Goal: Task Accomplishment & Management: Manage account settings

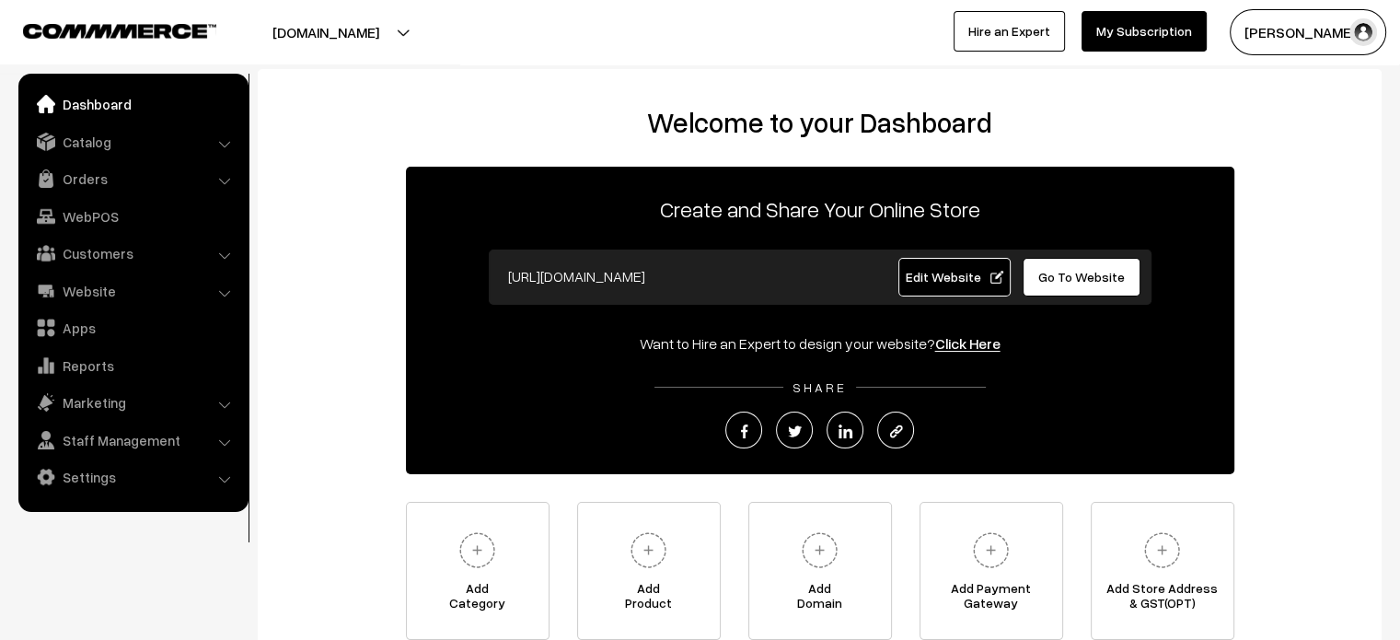
click at [944, 288] on link "Edit Website" at bounding box center [954, 277] width 112 height 39
click at [140, 137] on link "Catalog" at bounding box center [132, 141] width 219 height 33
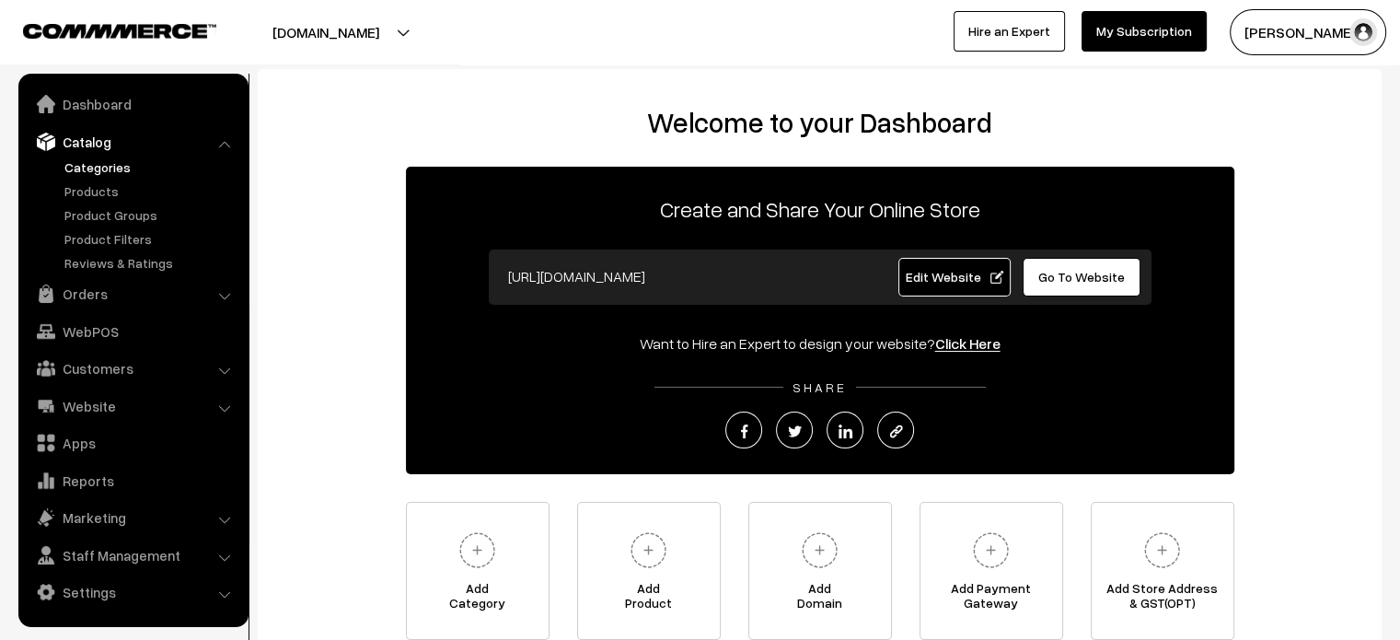
click at [107, 161] on link "Categories" at bounding box center [151, 166] width 182 height 19
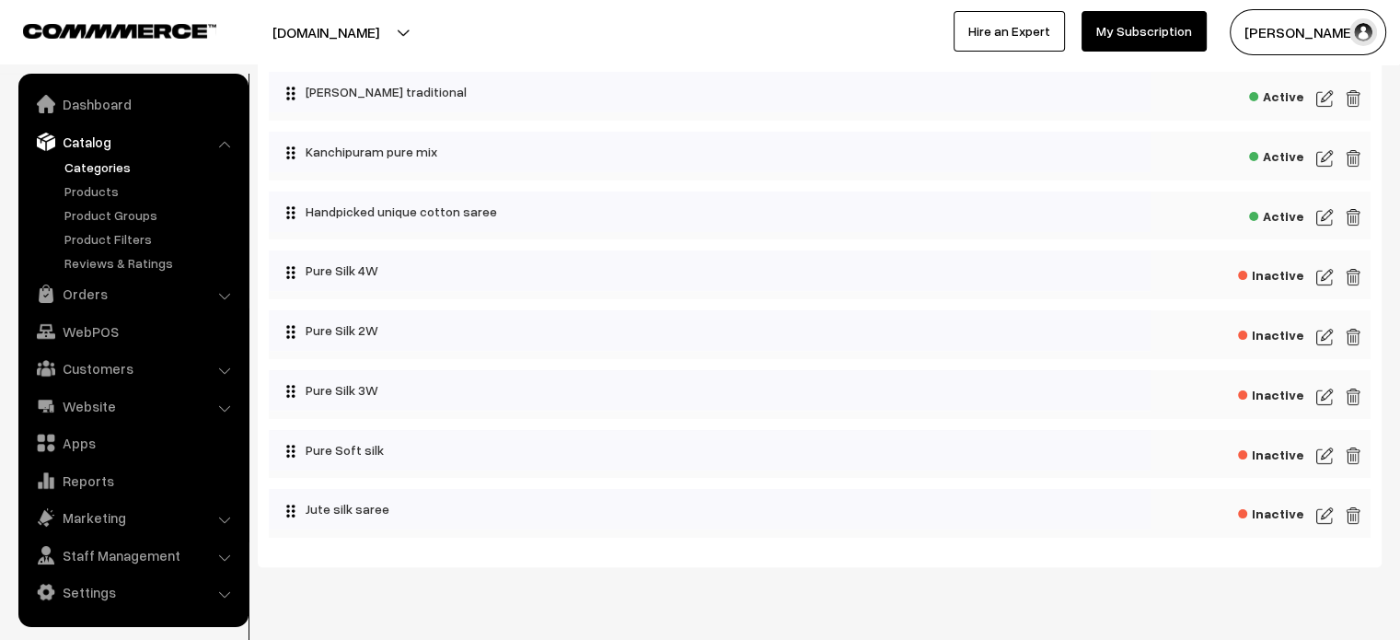
scroll to position [355, 0]
click at [1320, 215] on img at bounding box center [1324, 215] width 17 height 22
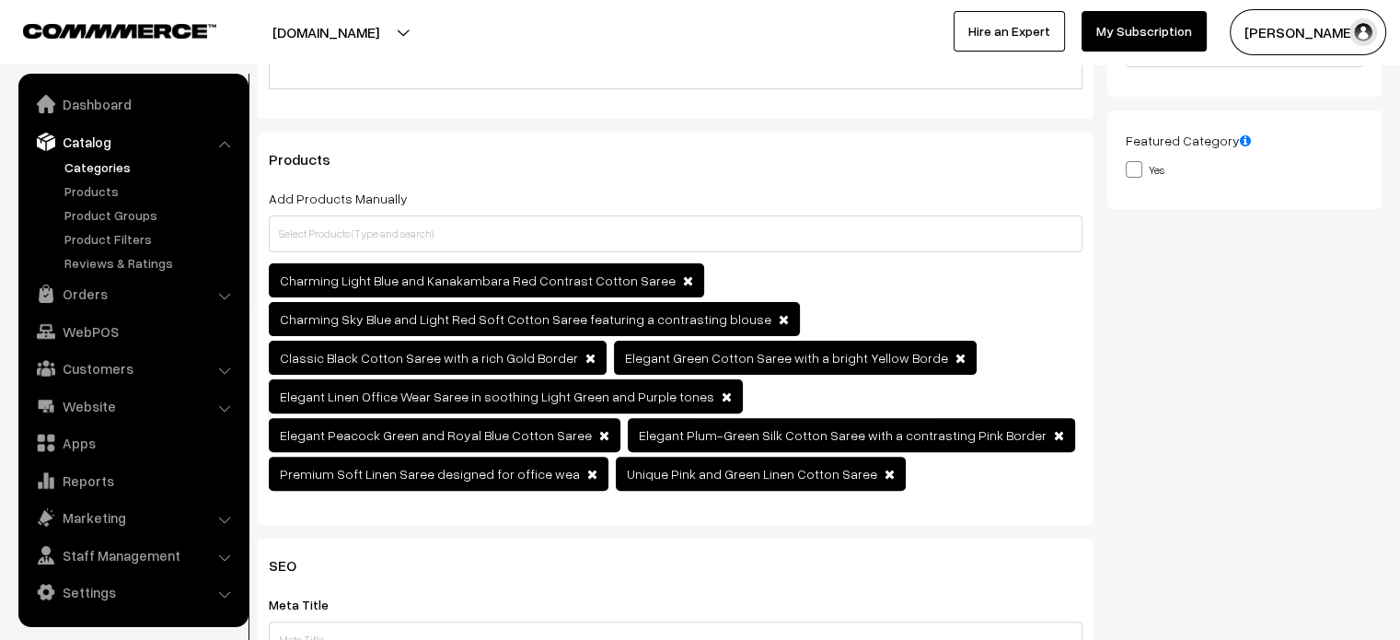
scroll to position [495, 0]
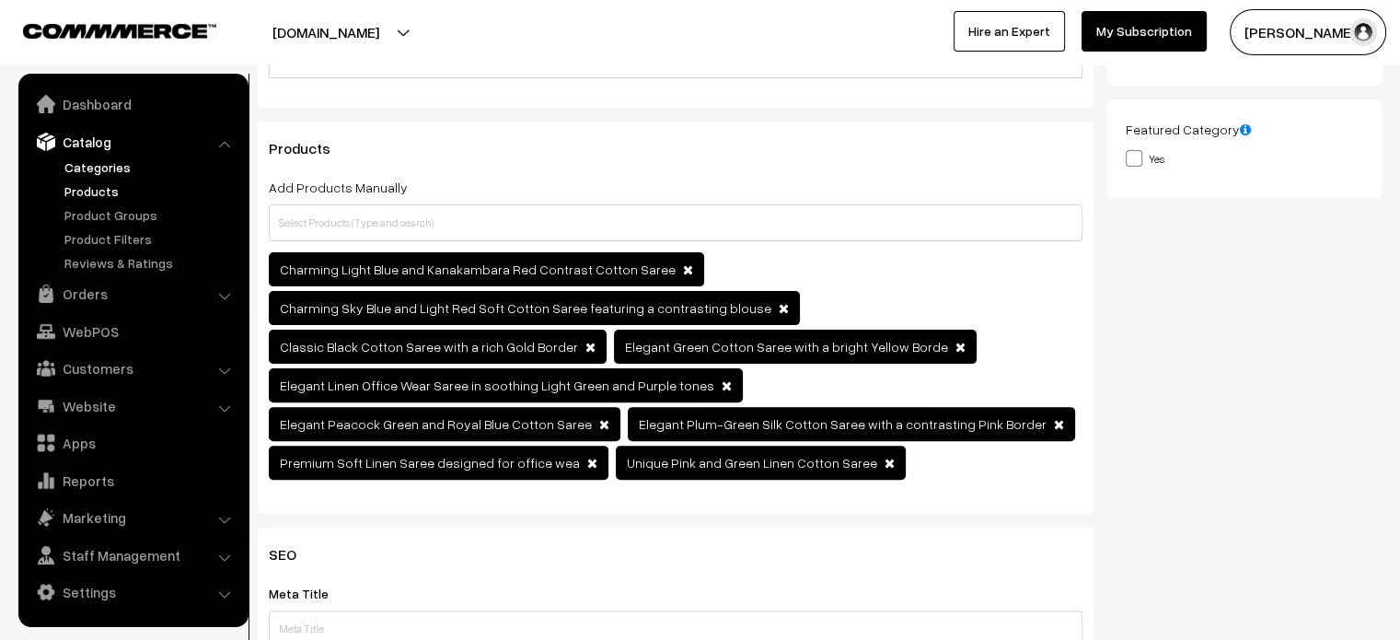
click at [91, 193] on link "Products" at bounding box center [151, 190] width 182 height 19
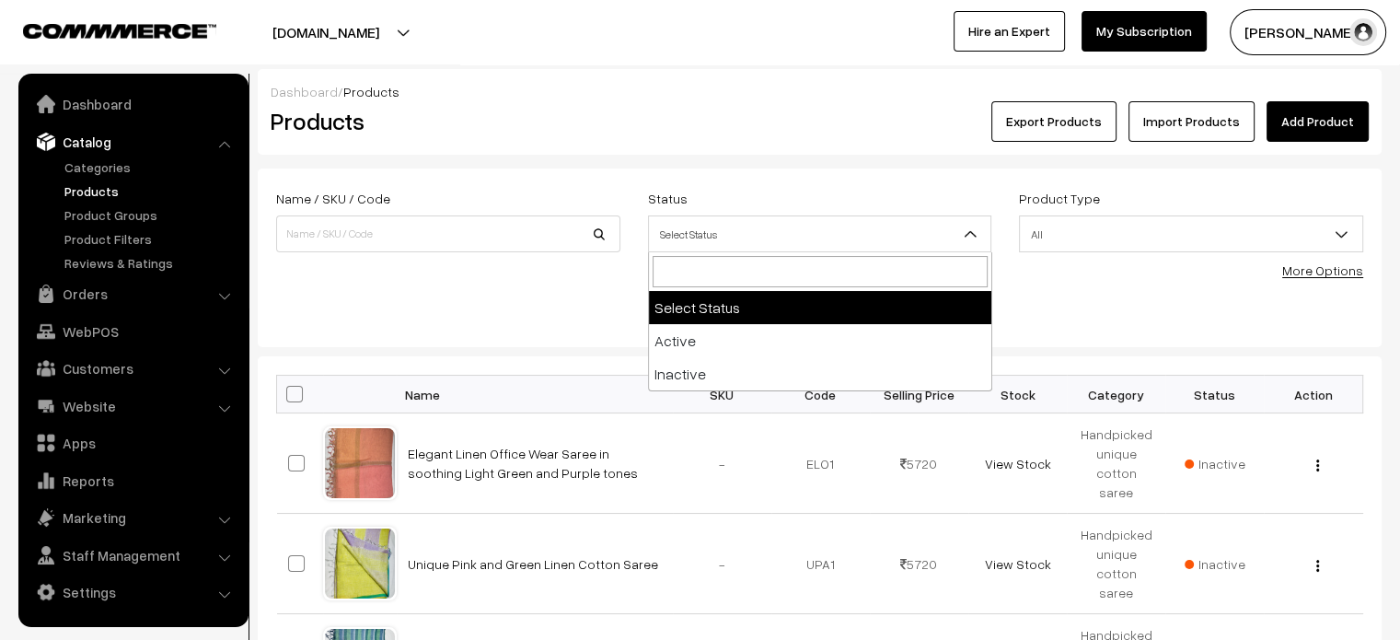
click at [953, 241] on span "Select Status" at bounding box center [820, 234] width 342 height 32
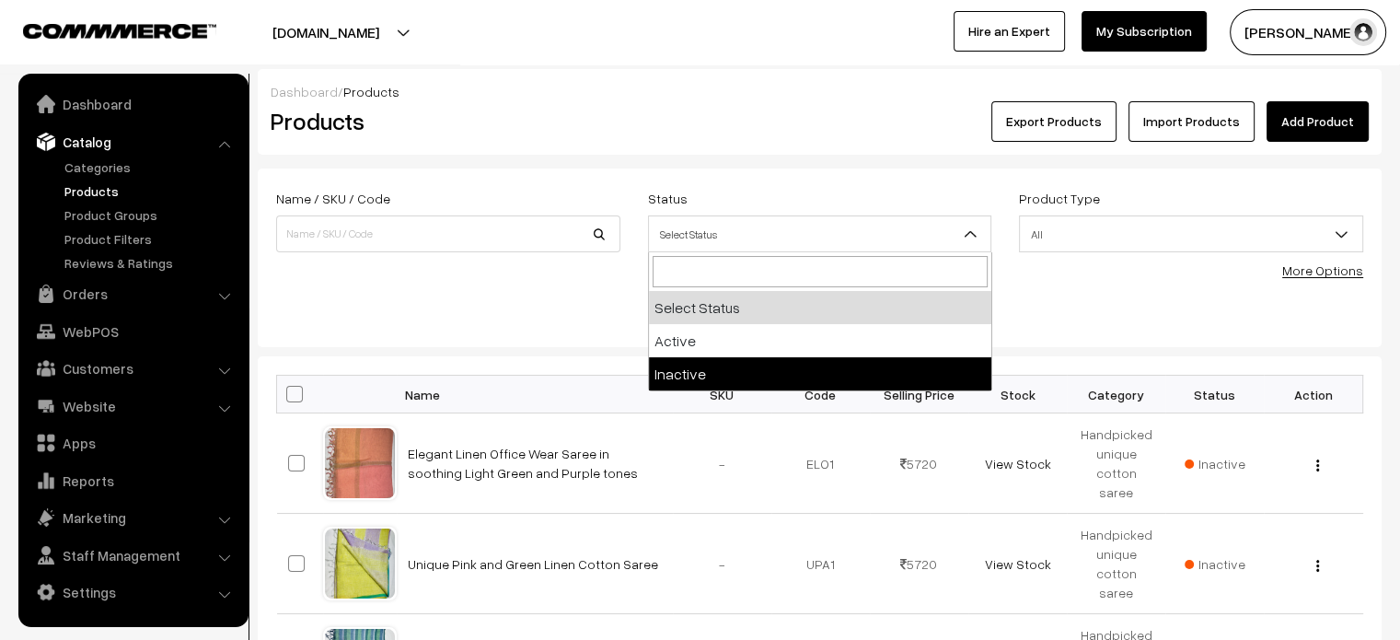
select select "inactive"
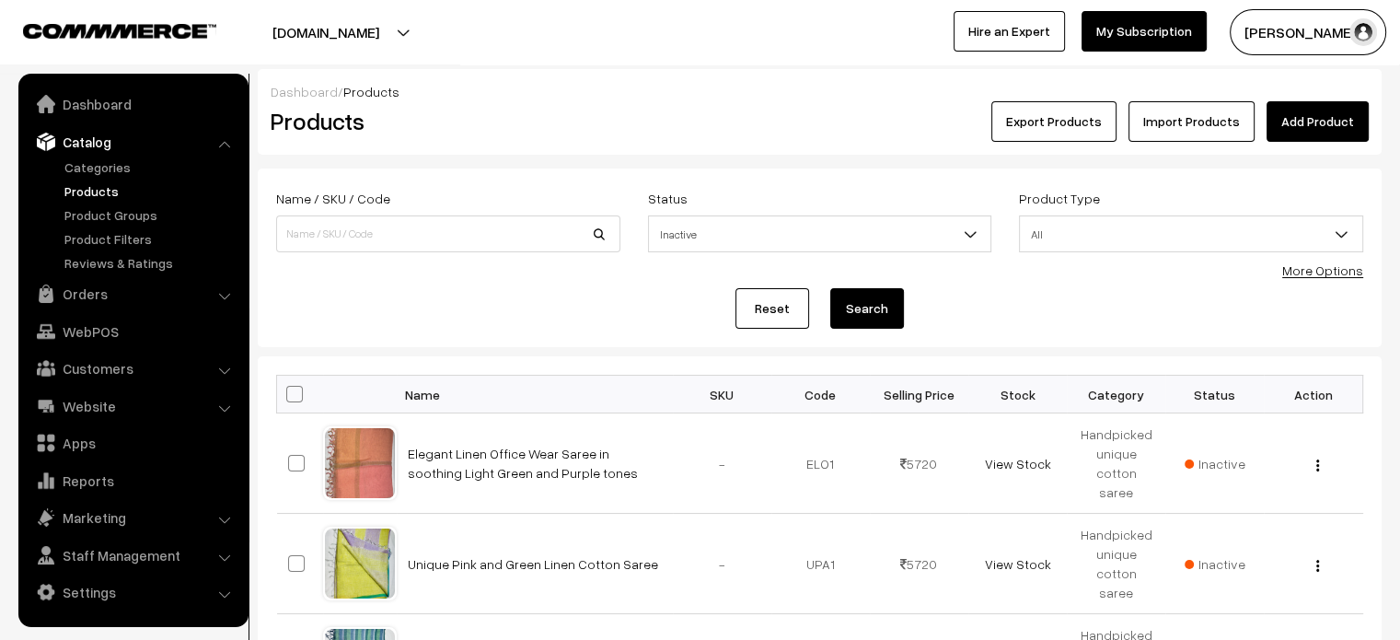
click at [877, 312] on button "Search" at bounding box center [867, 308] width 74 height 40
click at [298, 388] on span at bounding box center [294, 394] width 17 height 17
click at [289, 388] on input "checkbox" at bounding box center [283, 394] width 12 height 12
checkbox input "true"
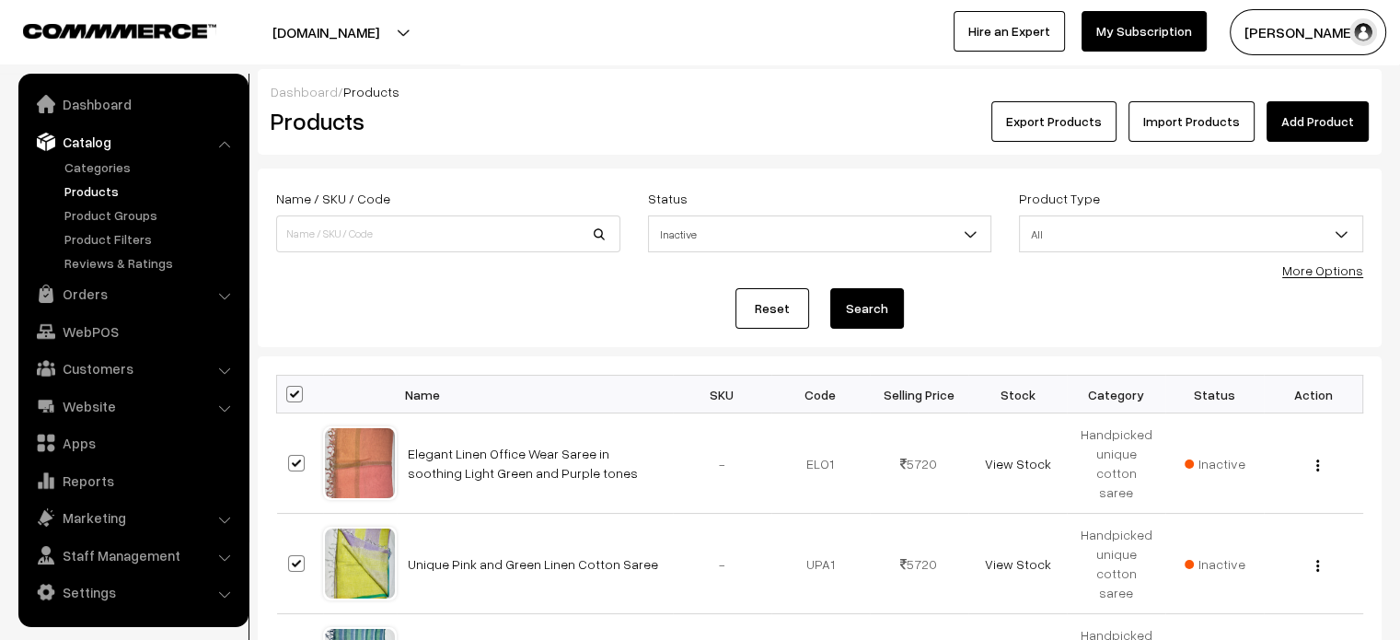
checkbox input "true"
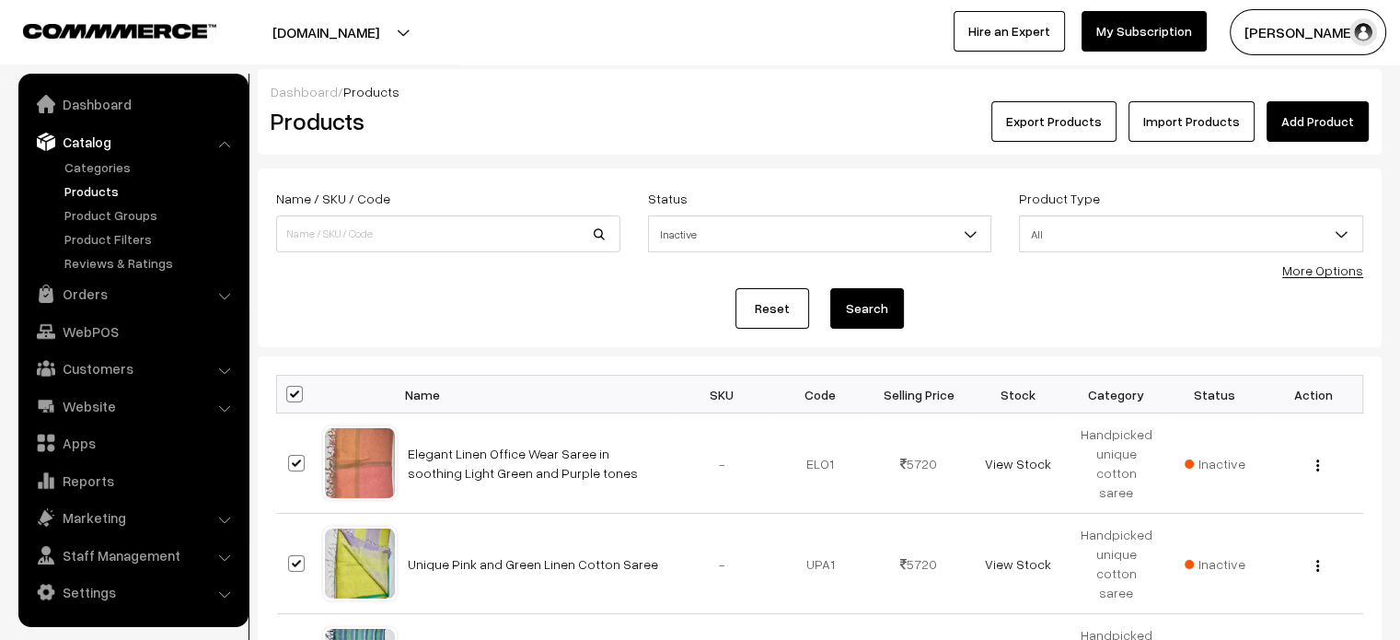
checkbox input "true"
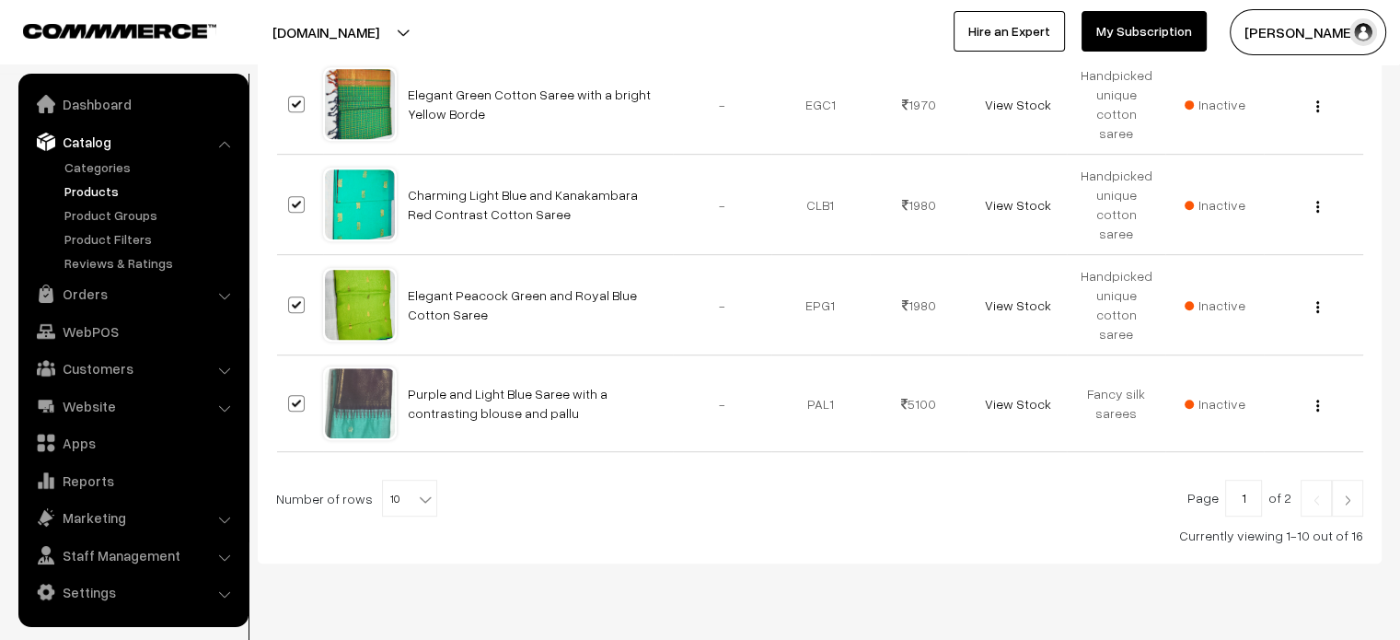
scroll to position [1016, 0]
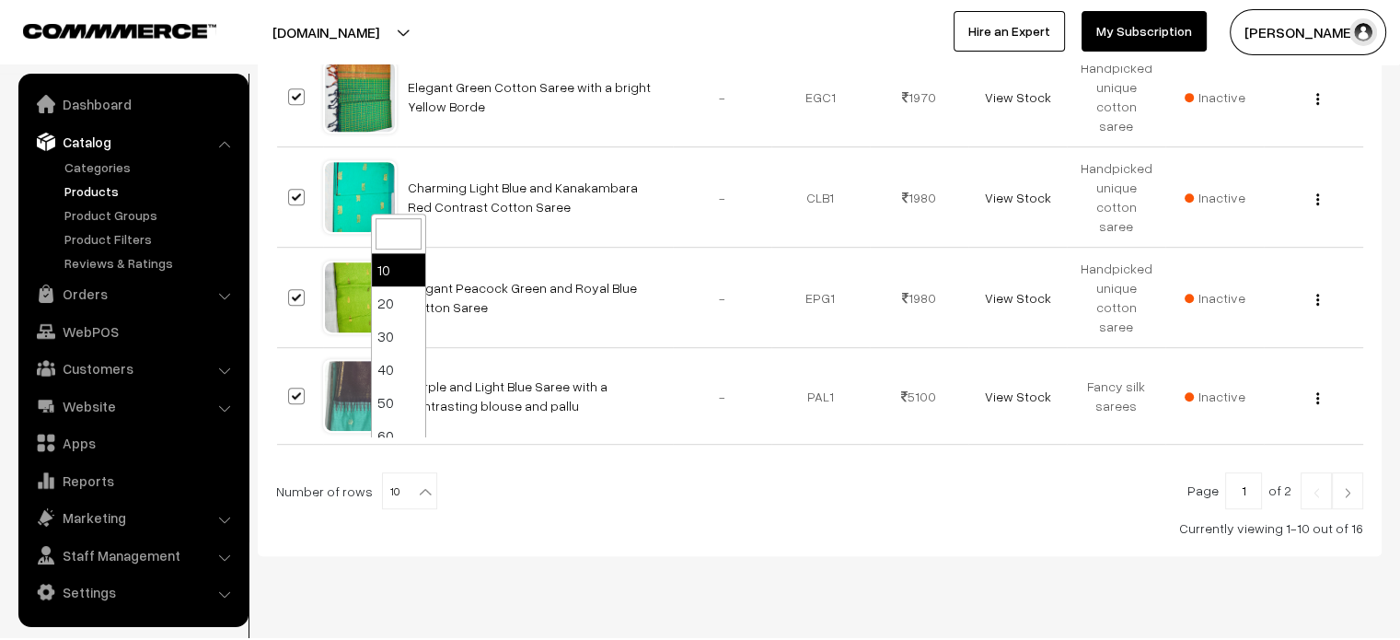
click at [398, 473] on span "10" at bounding box center [409, 491] width 53 height 37
select select "100"
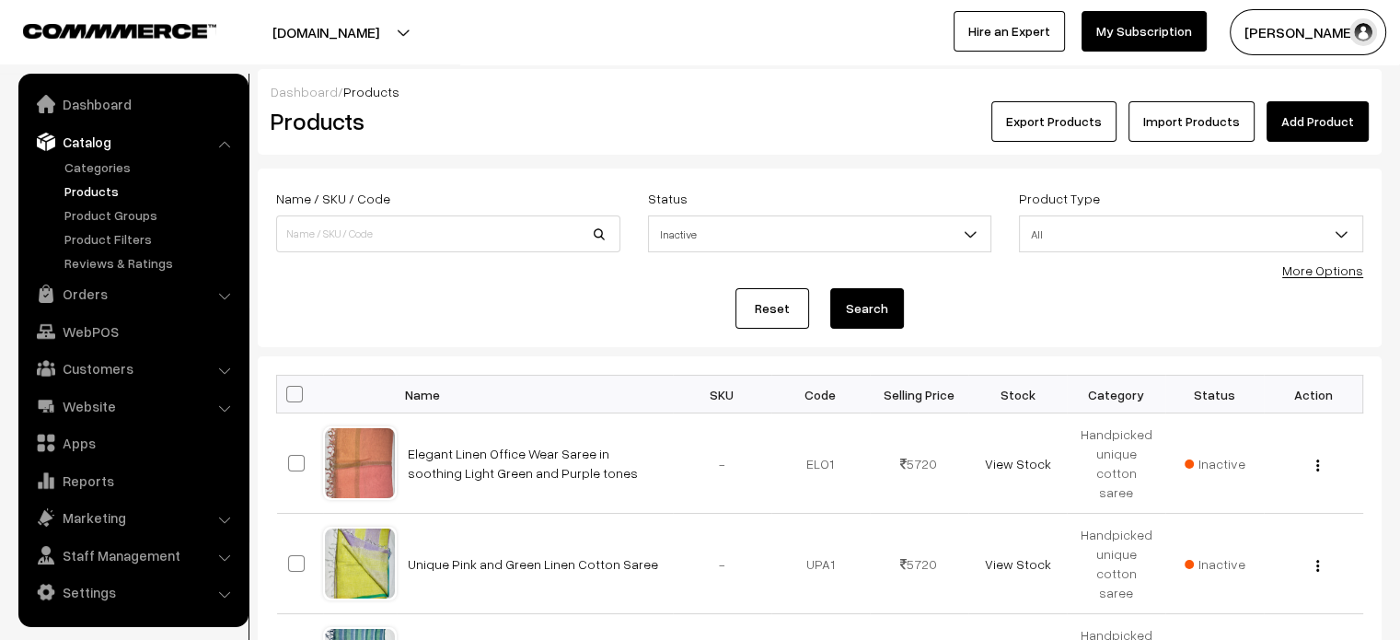
click at [294, 391] on span at bounding box center [294, 394] width 17 height 17
click at [289, 391] on input "checkbox" at bounding box center [283, 394] width 12 height 12
checkbox input "true"
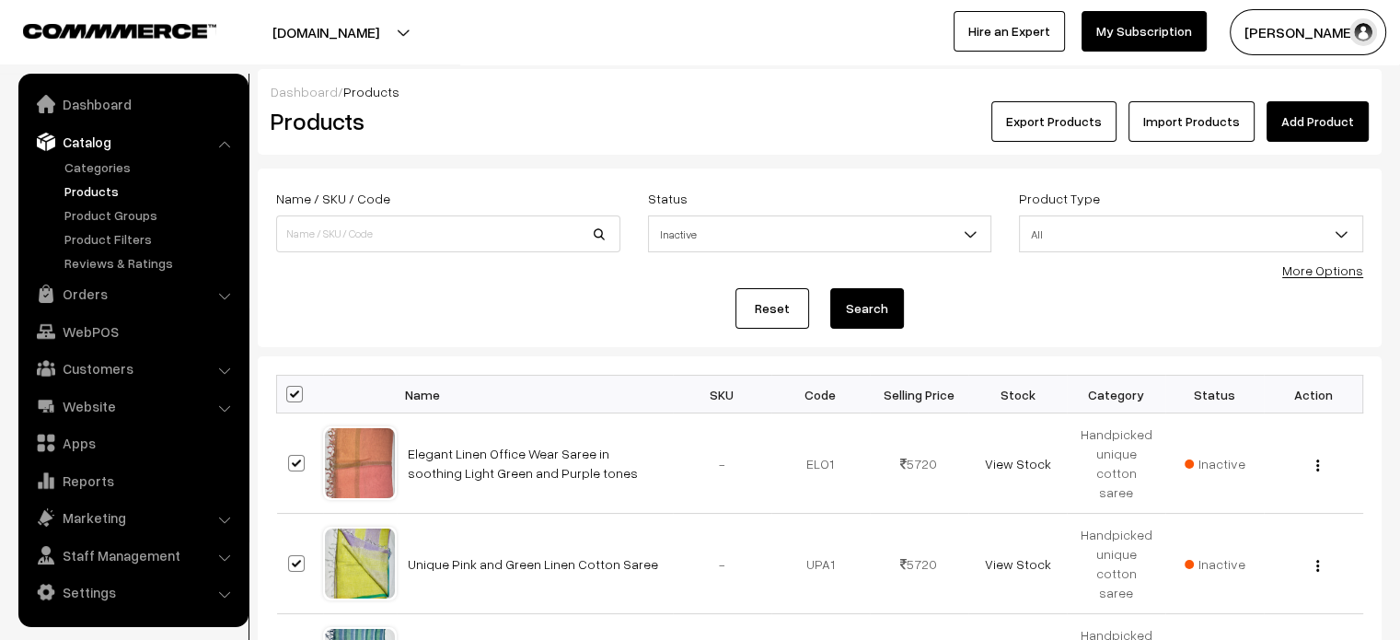
checkbox input "true"
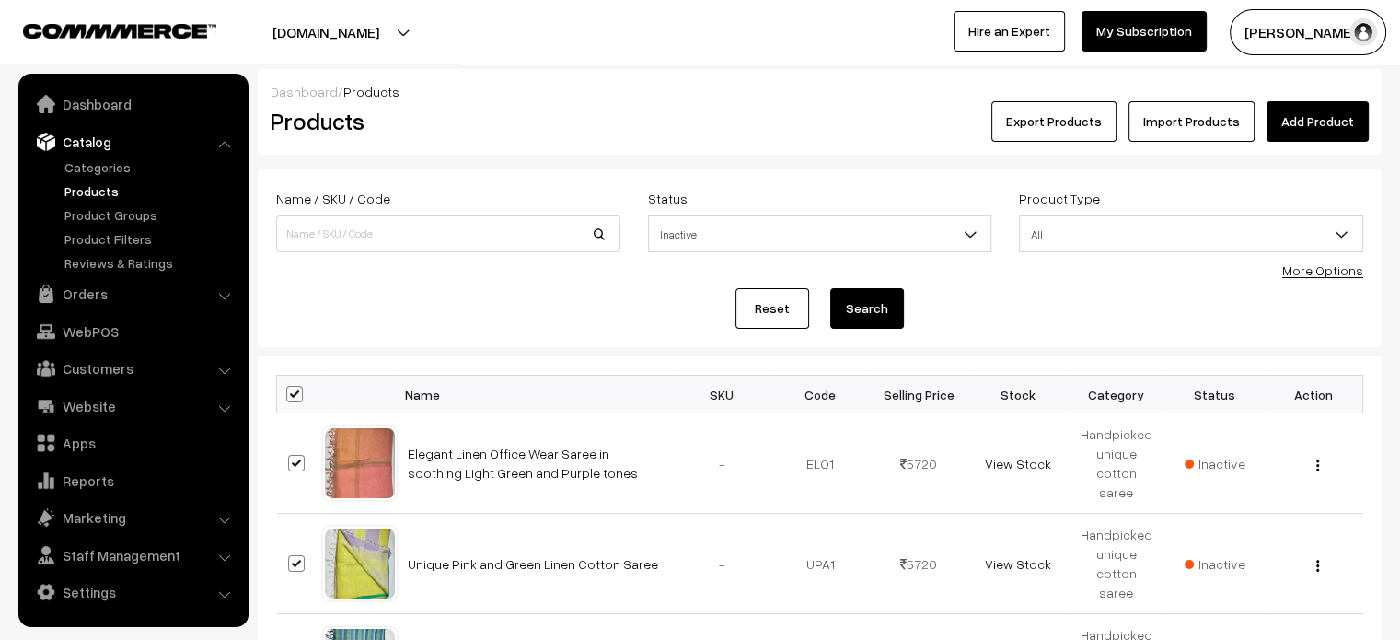
checkbox input "true"
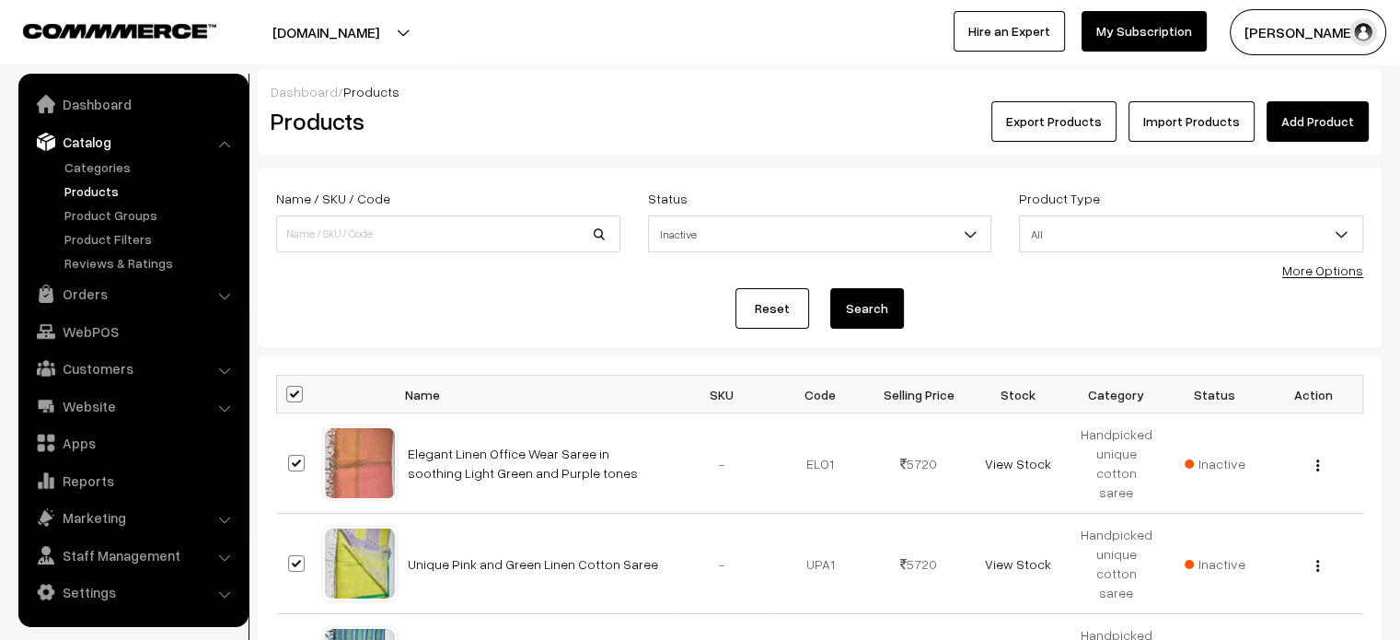
checkbox input "true"
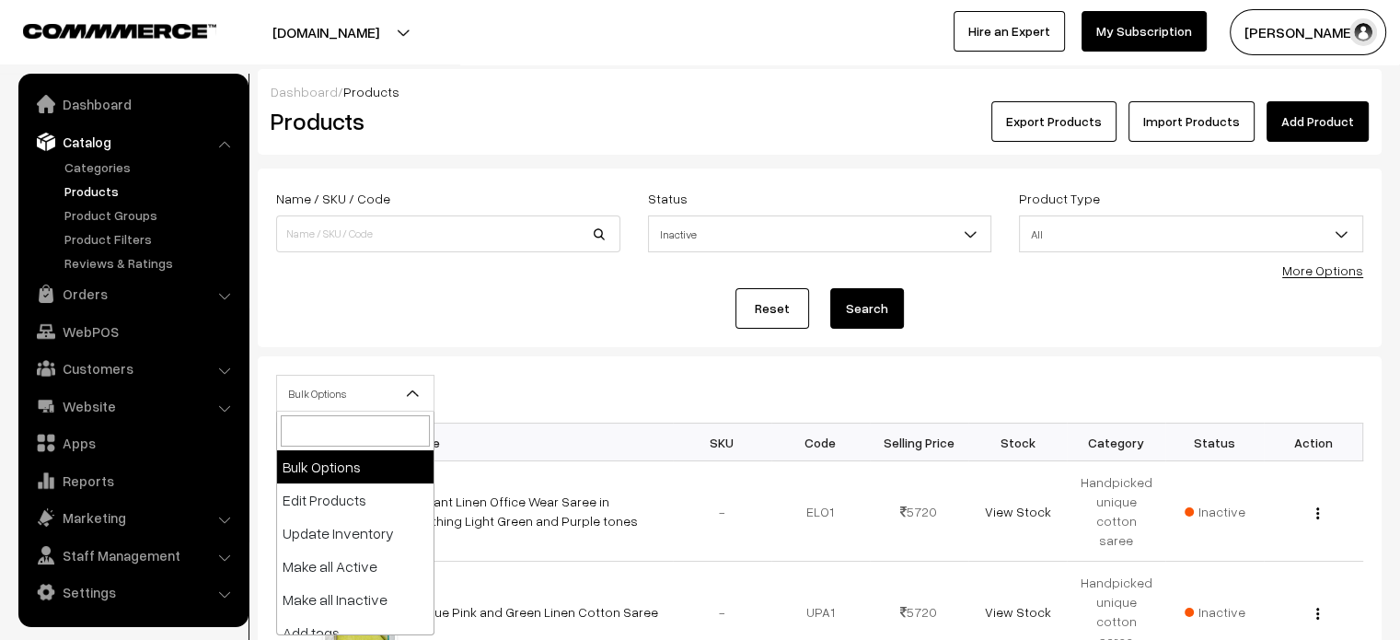
click at [408, 385] on b at bounding box center [413, 393] width 18 height 18
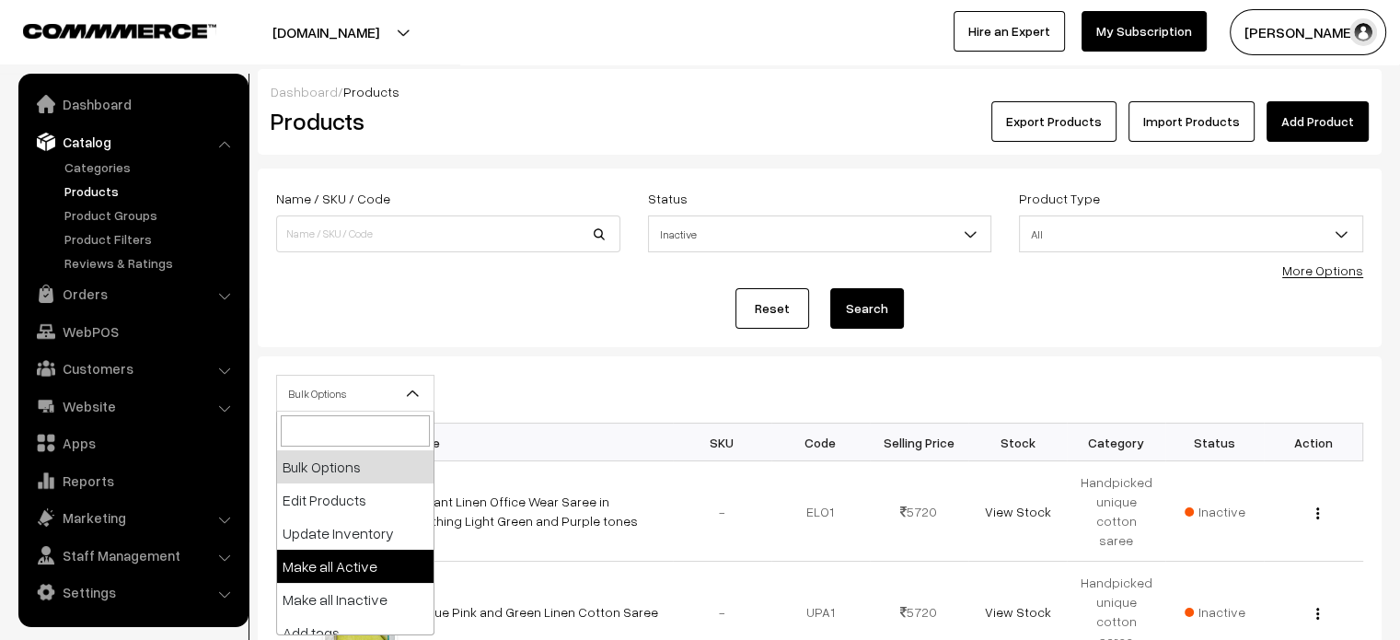
select select "active"
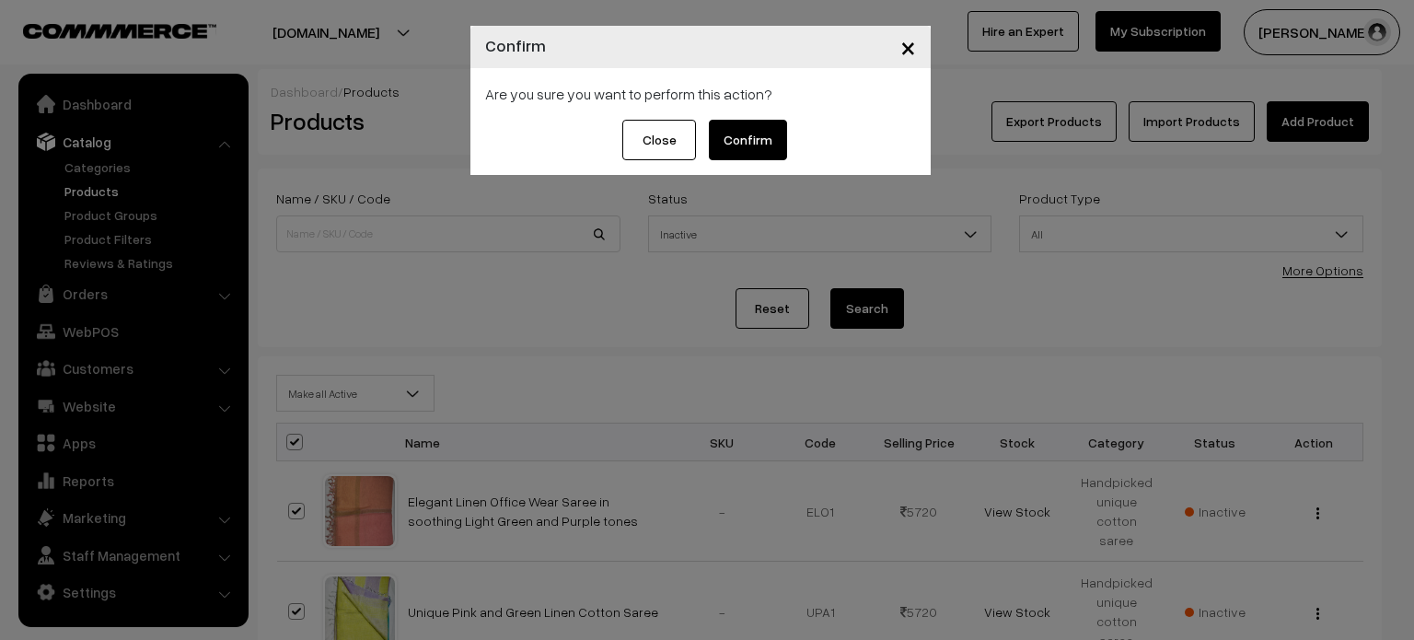
click at [741, 142] on button "Confirm" at bounding box center [748, 140] width 78 height 40
